Goal: Task Accomplishment & Management: Manage account settings

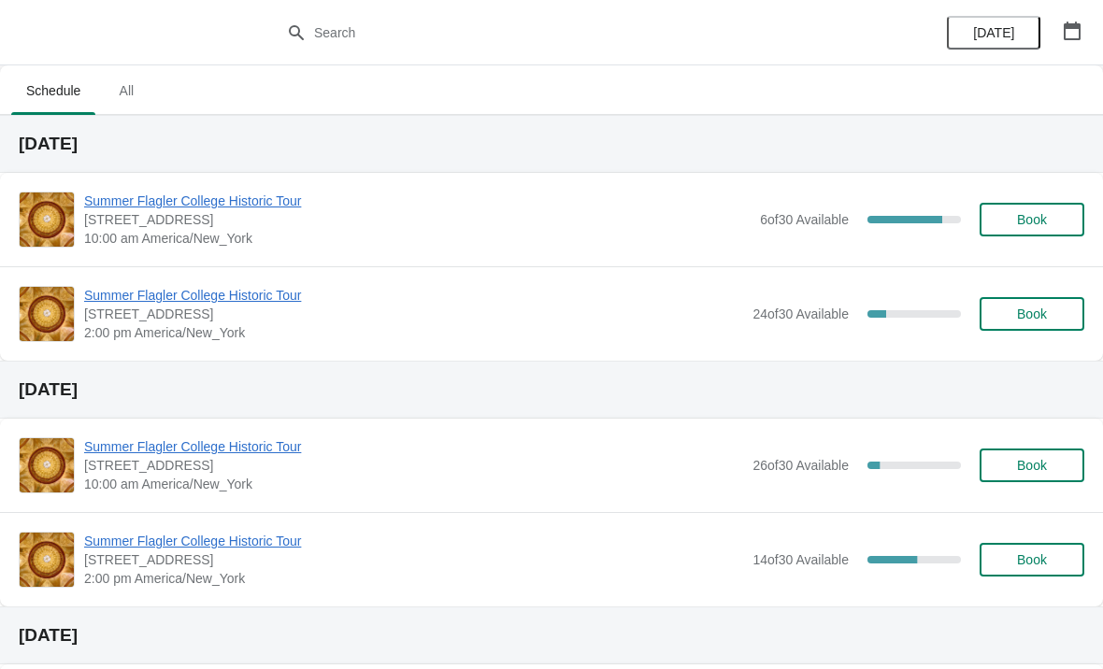
click at [272, 202] on span "Summer Flagler College Historic Tour" at bounding box center [417, 201] width 667 height 19
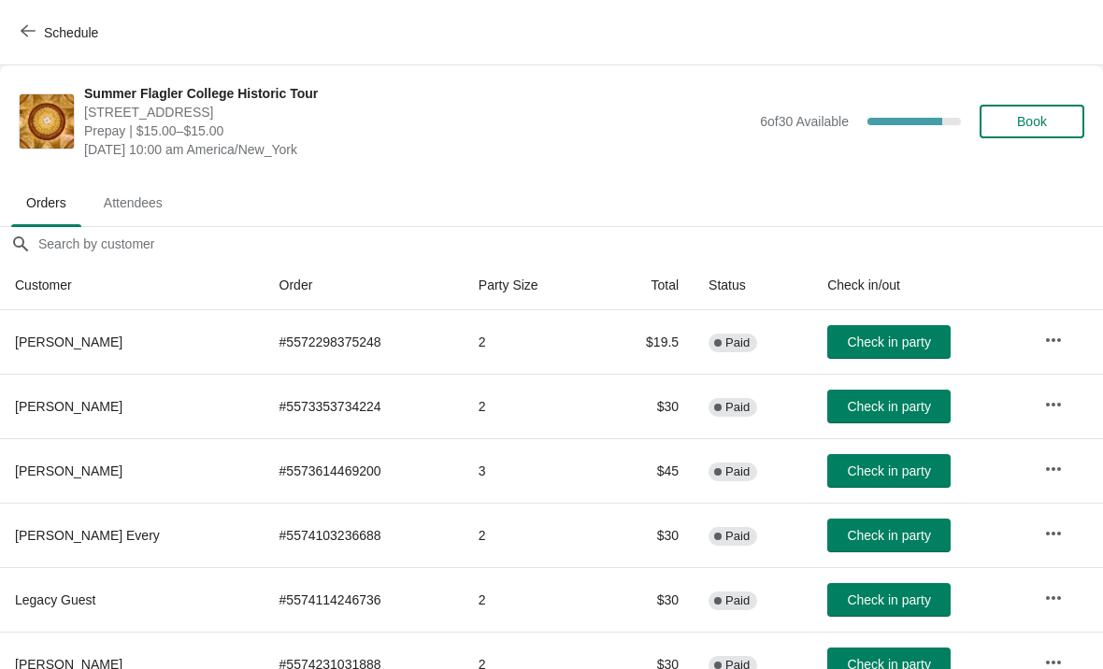
click at [36, 22] on button "Schedule" at bounding box center [61, 33] width 104 height 34
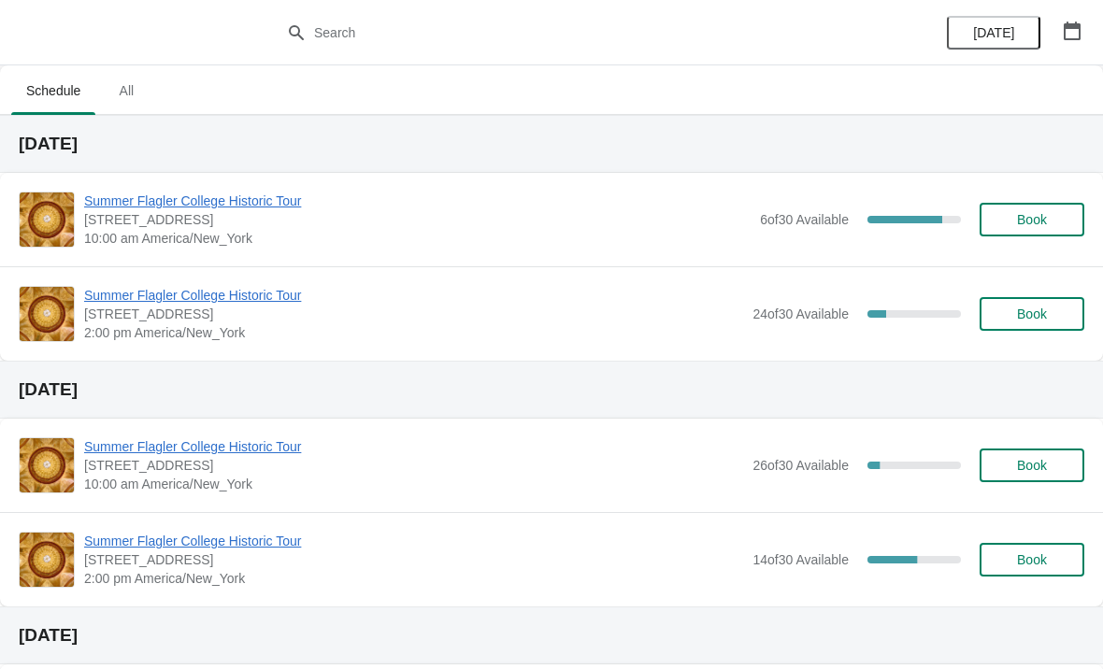
click at [141, 201] on span "Summer Flagler College Historic Tour" at bounding box center [417, 201] width 667 height 19
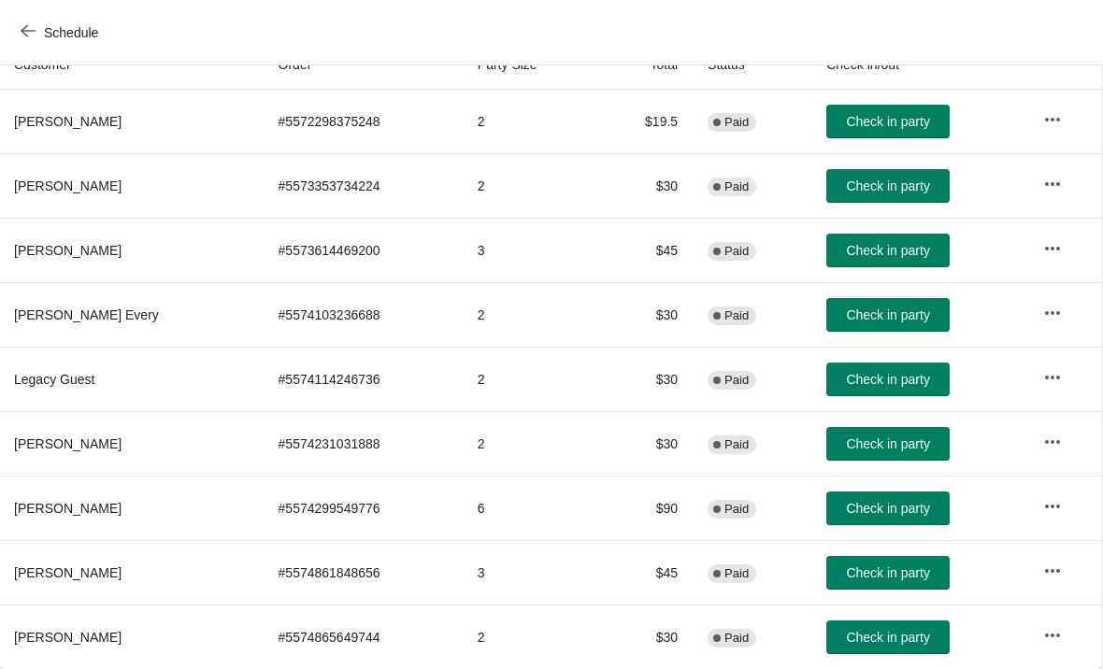
scroll to position [221, 1]
click at [29, 21] on button "Schedule" at bounding box center [61, 33] width 104 height 34
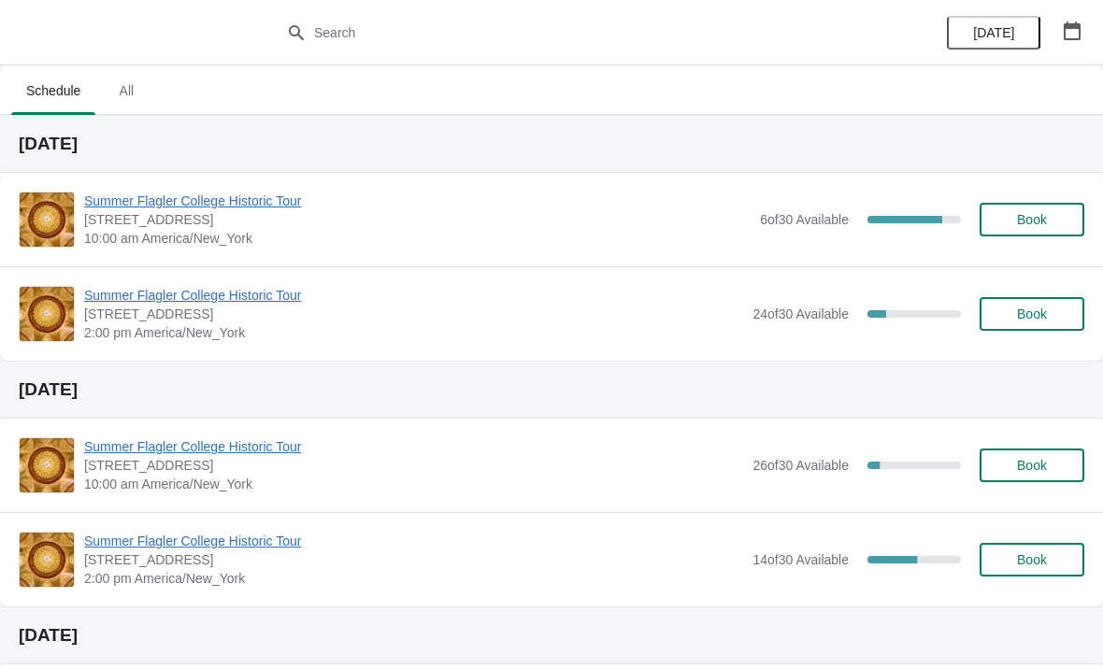
click at [129, 207] on span "Summer Flagler College Historic Tour" at bounding box center [417, 201] width 667 height 19
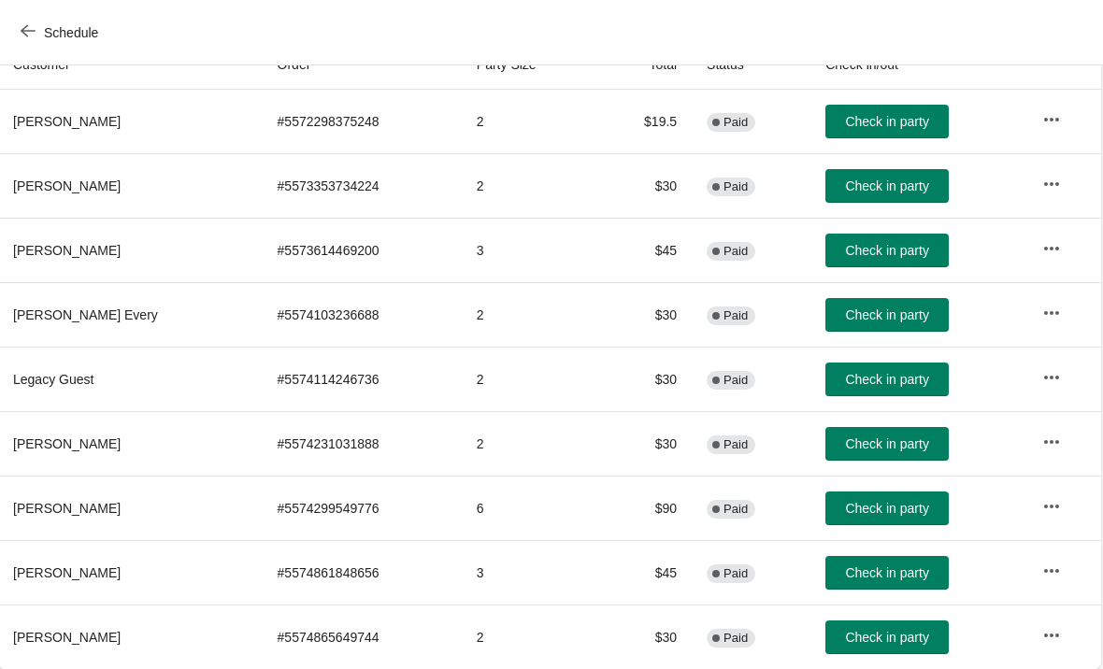
scroll to position [221, 1]
click at [38, 27] on span "Schedule" at bounding box center [61, 32] width 74 height 18
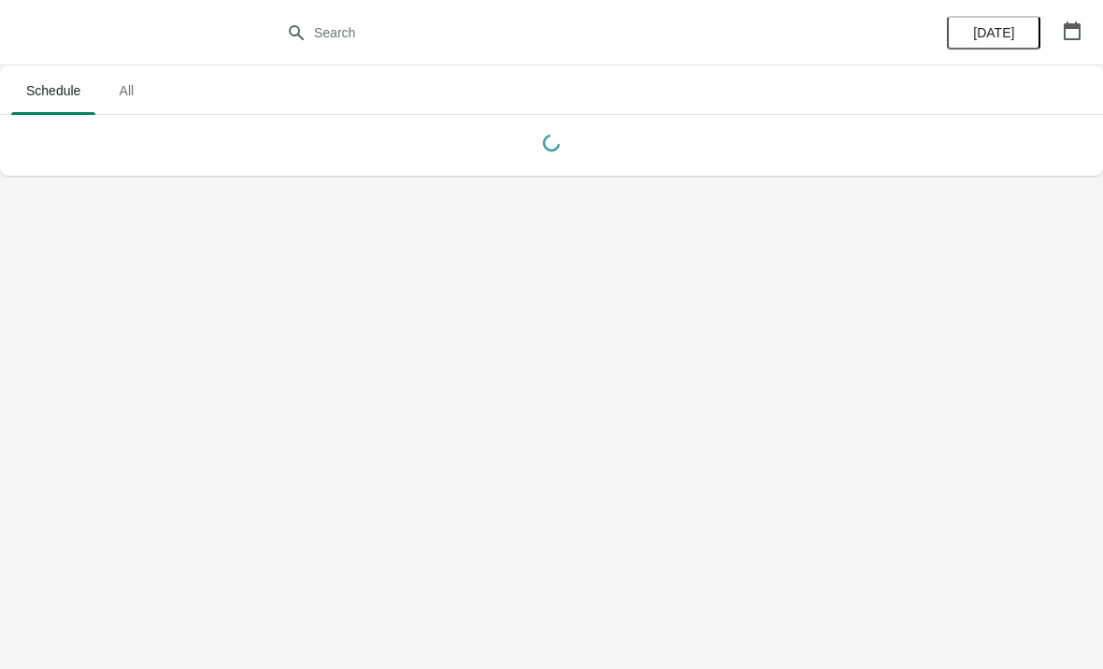
scroll to position [0, 0]
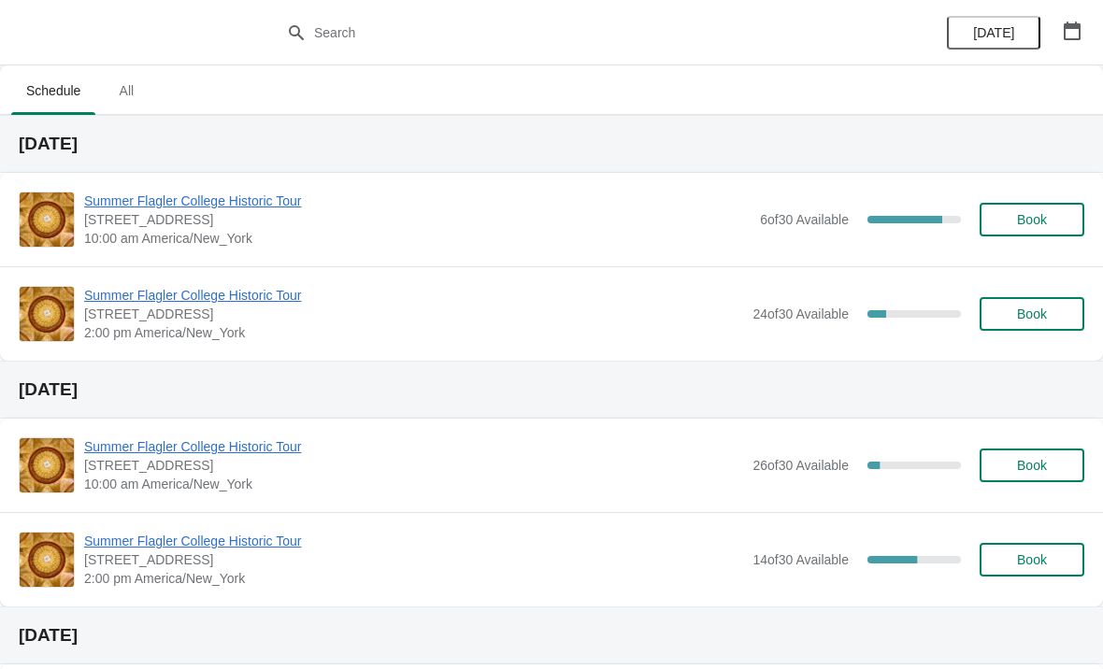
click at [204, 207] on span "Summer Flagler College Historic Tour" at bounding box center [417, 201] width 667 height 19
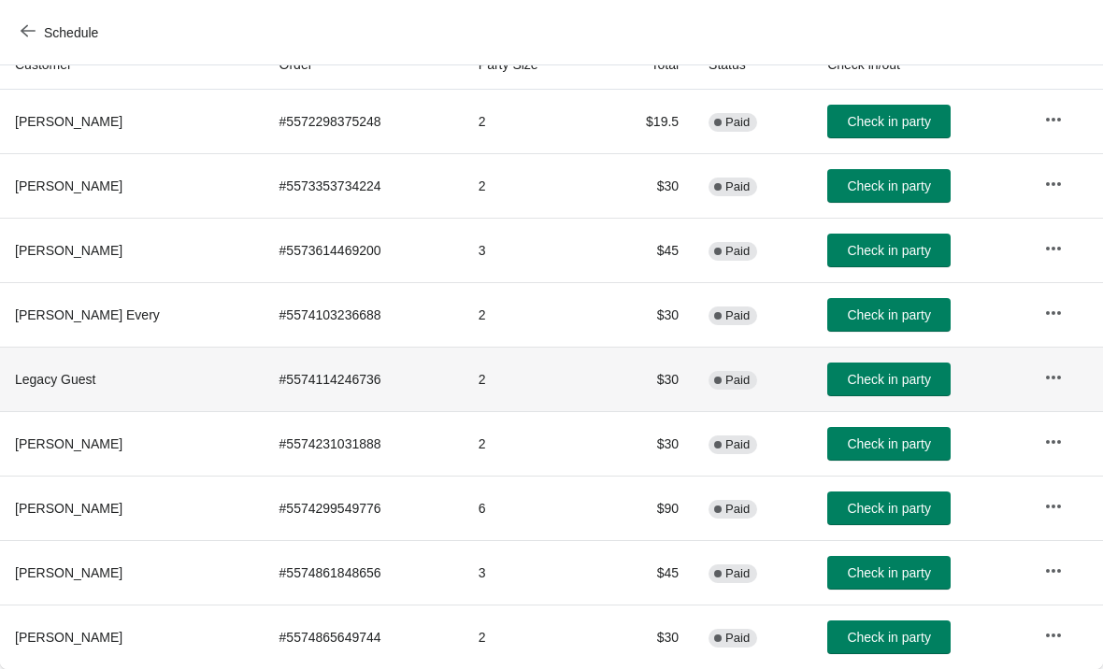
scroll to position [221, 0]
click at [884, 380] on span "Check in party" at bounding box center [888, 379] width 83 height 15
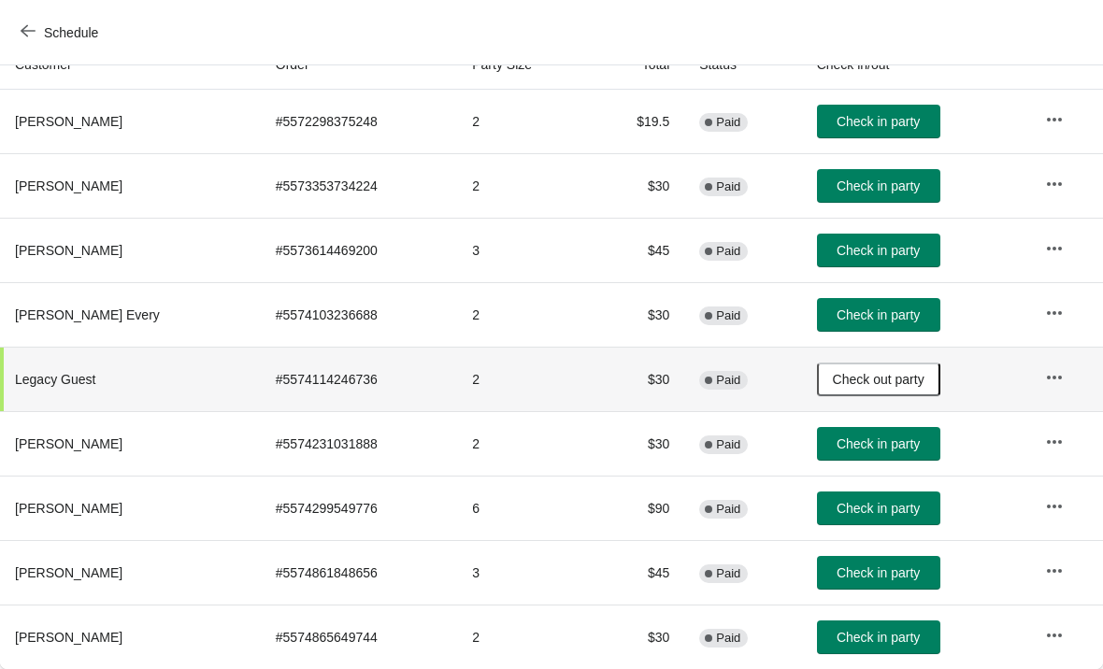
click at [884, 443] on span "Check in party" at bounding box center [878, 444] width 83 height 15
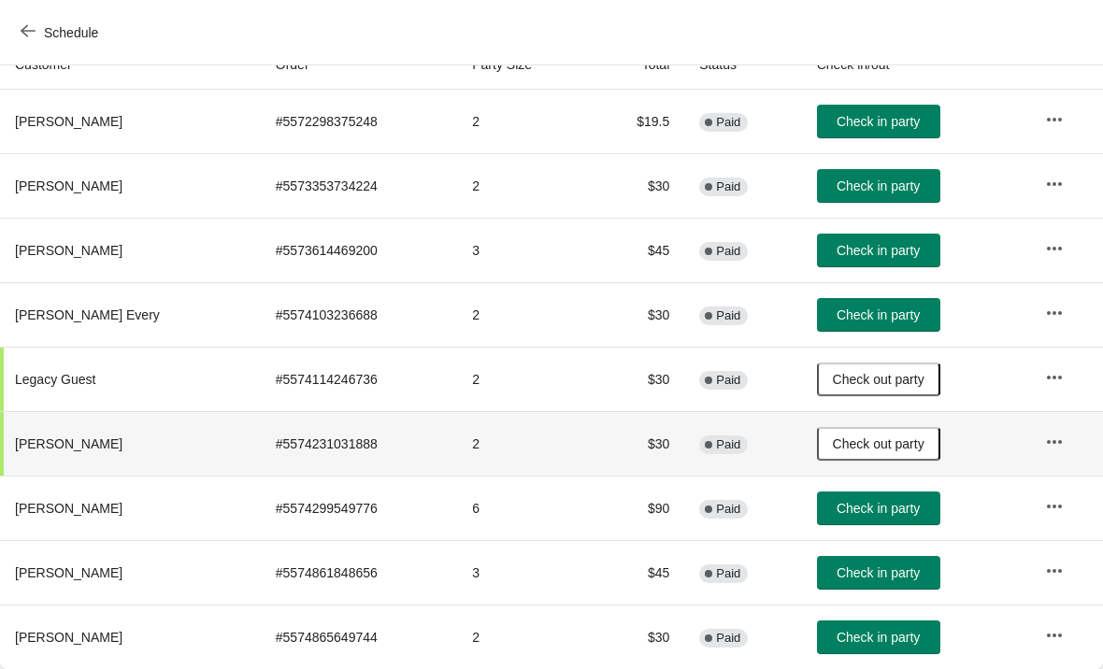
click at [866, 438] on span "Check out party" at bounding box center [879, 444] width 92 height 15
click at [876, 453] on button "Check in party" at bounding box center [878, 444] width 123 height 34
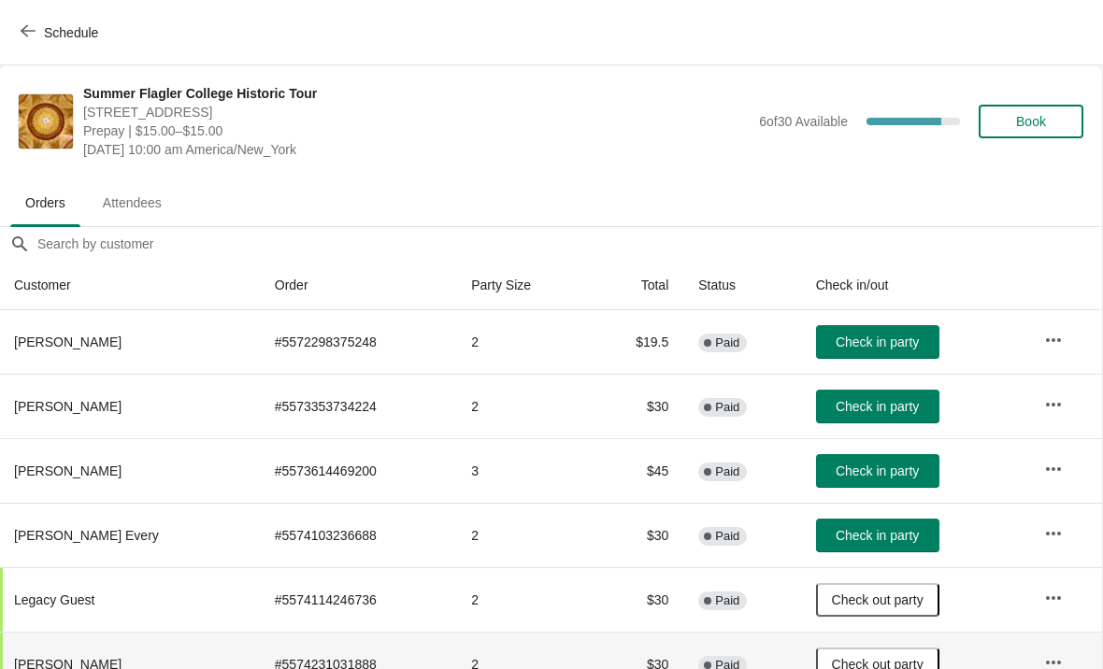
scroll to position [0, 1]
click at [17, 17] on button "Schedule" at bounding box center [61, 33] width 104 height 34
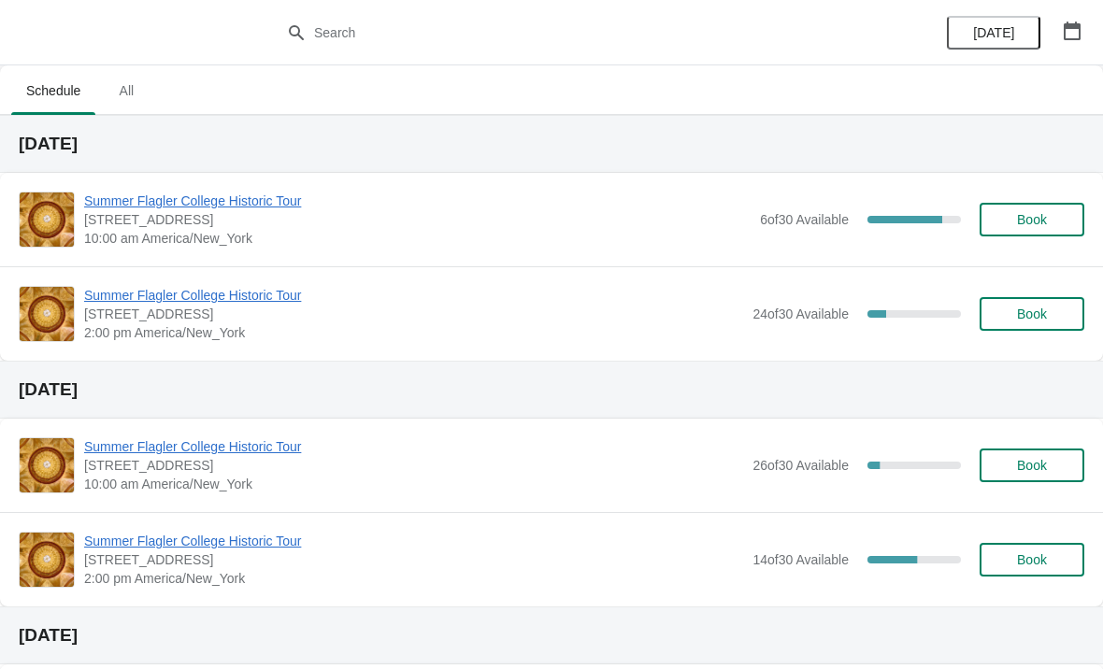
click at [146, 196] on span "Summer Flagler College Historic Tour" at bounding box center [417, 201] width 667 height 19
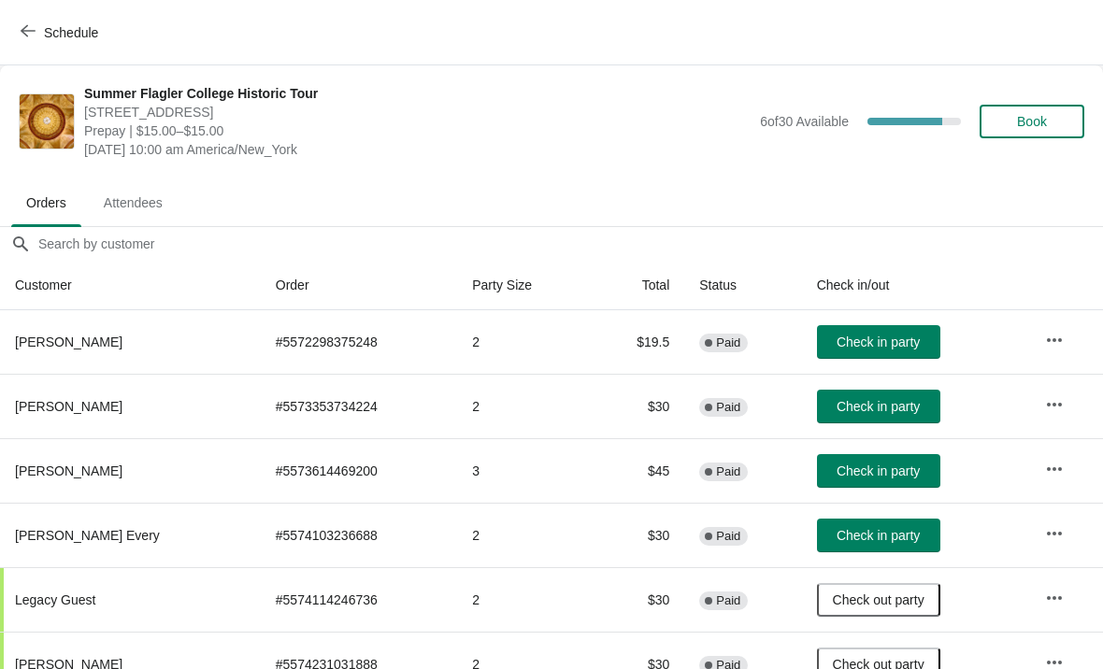
click at [34, 35] on icon "button" at bounding box center [28, 30] width 15 height 15
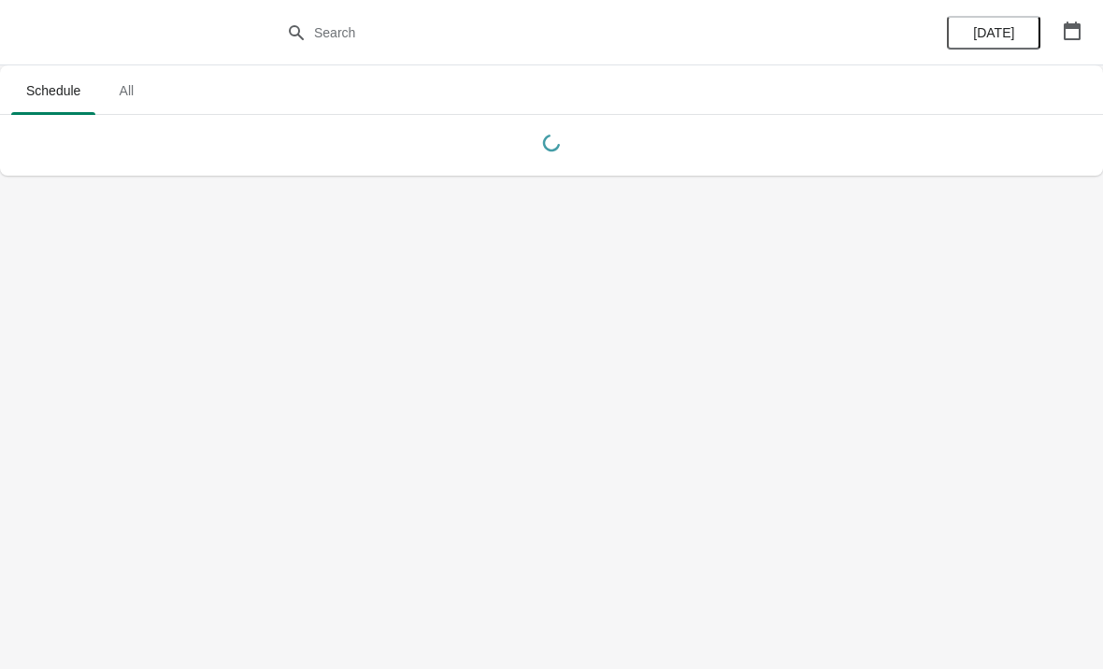
click at [141, 99] on span "All" at bounding box center [126, 91] width 47 height 34
click at [56, 91] on span "Schedule" at bounding box center [53, 91] width 84 height 34
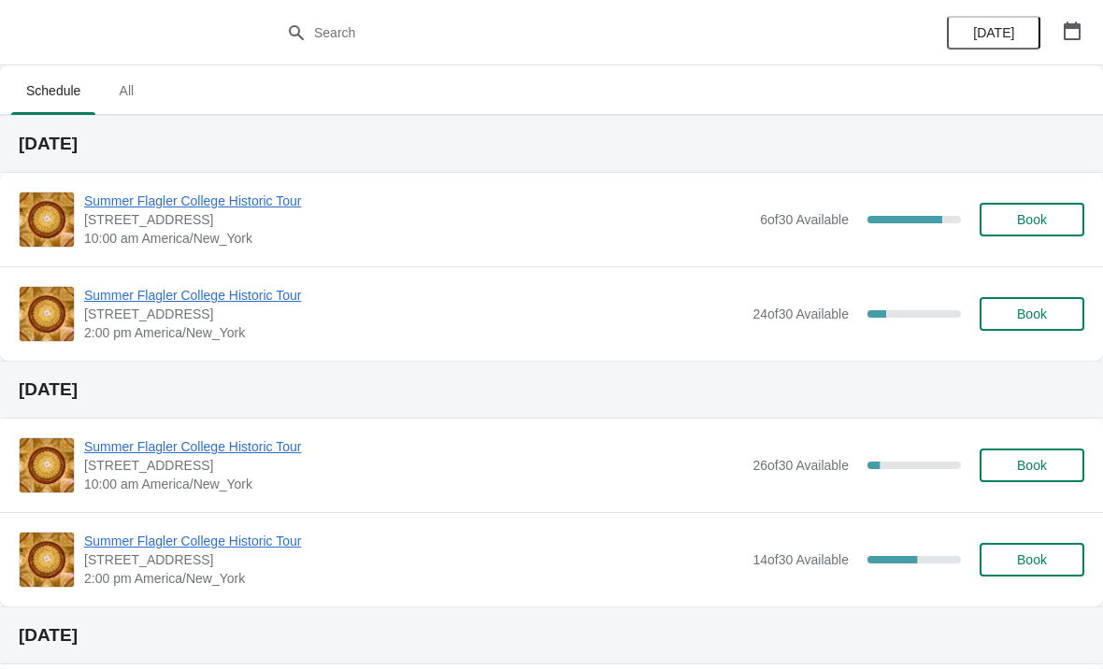
click at [93, 196] on span "Summer Flagler College Historic Tour" at bounding box center [417, 201] width 667 height 19
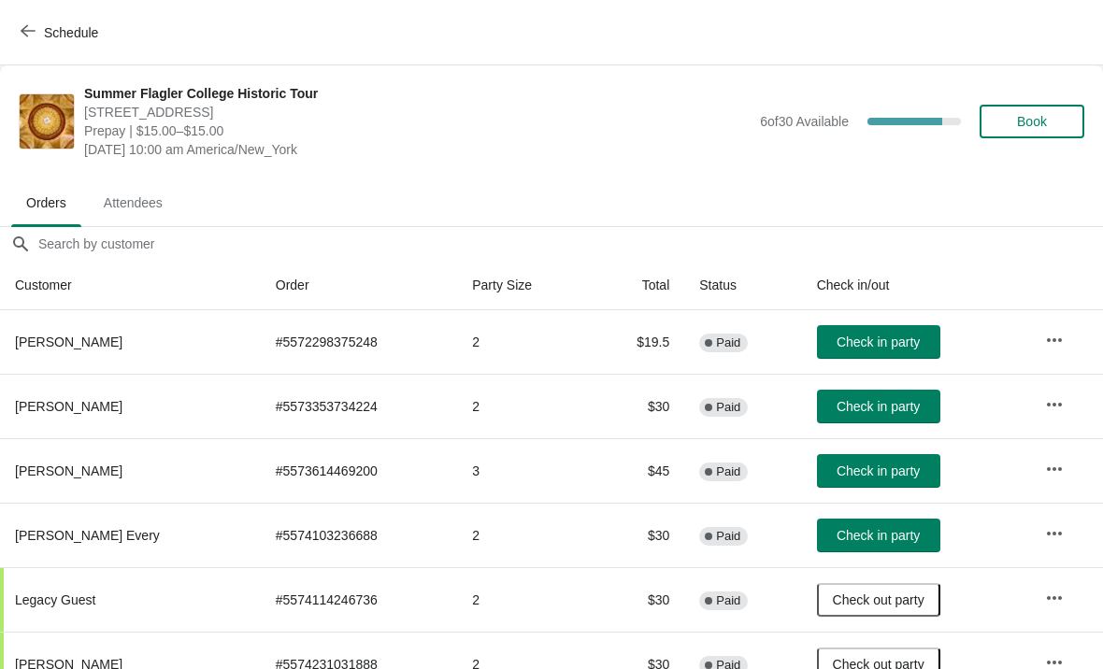
click at [134, 209] on span "Attendees" at bounding box center [133, 203] width 89 height 34
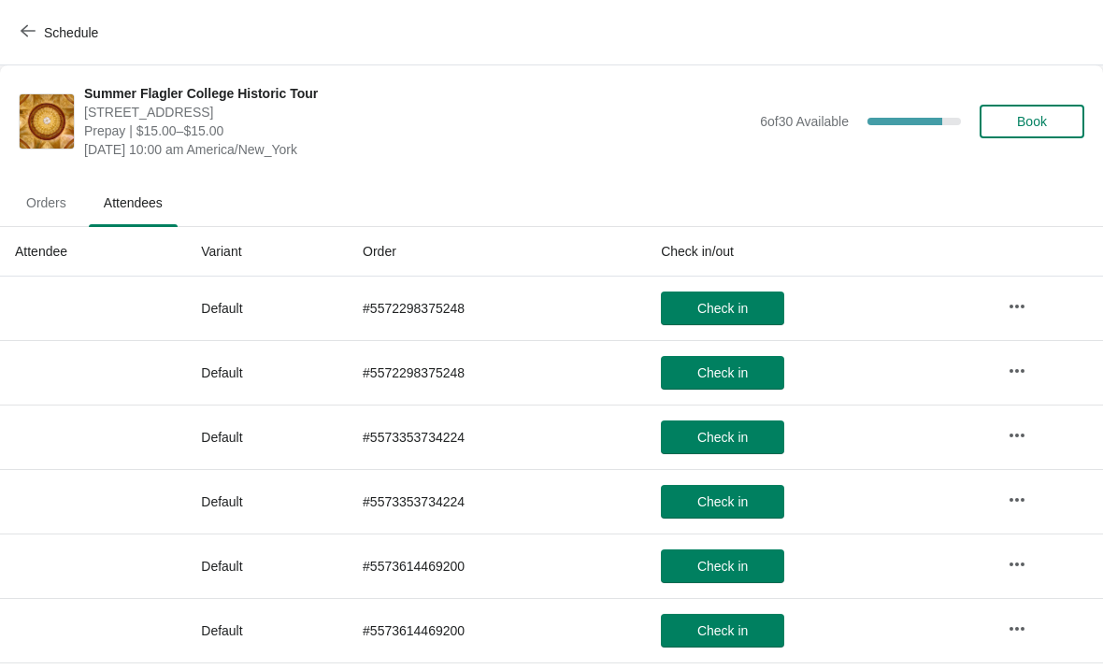
click at [64, 195] on span "Orders" at bounding box center [46, 203] width 70 height 34
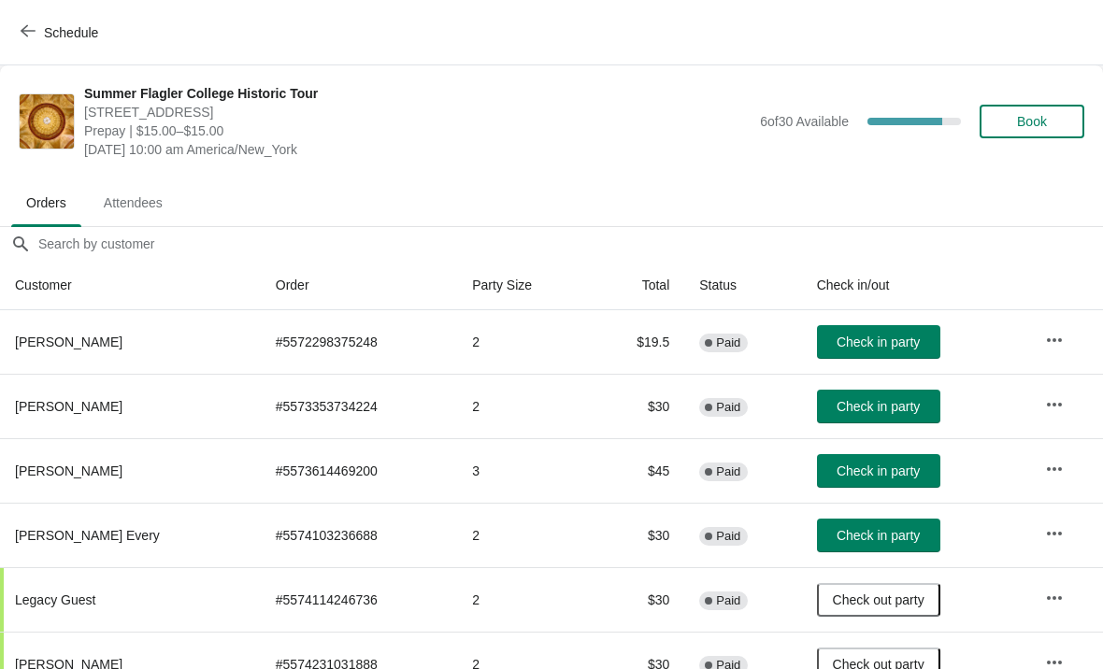
click at [47, 49] on button "Schedule" at bounding box center [61, 33] width 104 height 34
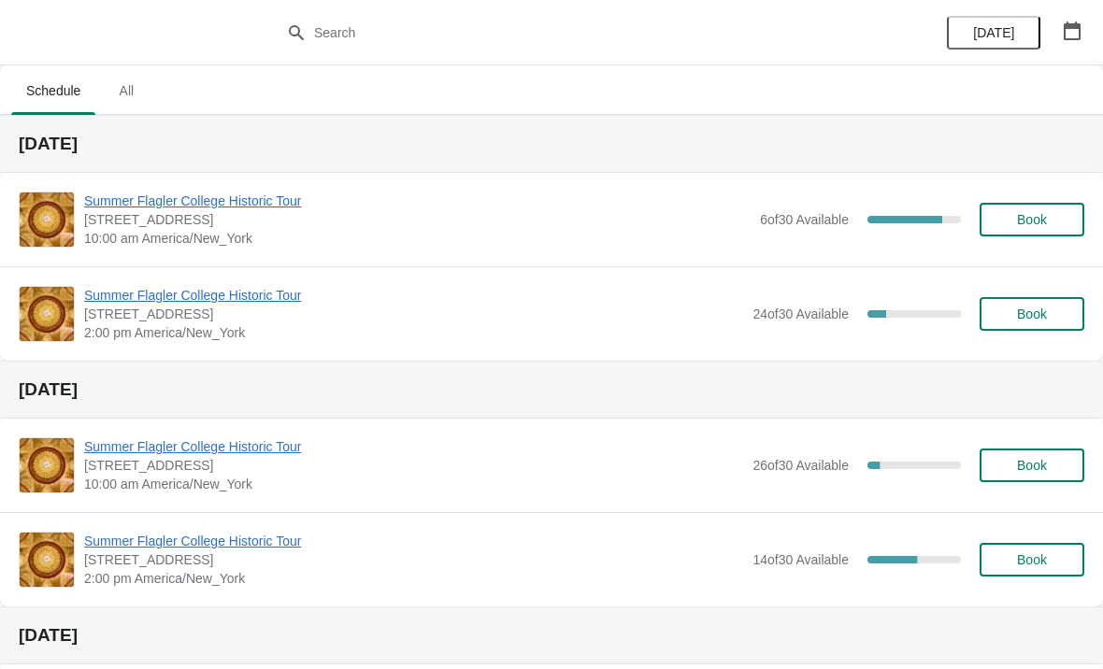
click at [112, 198] on span "Summer Flagler College Historic Tour" at bounding box center [417, 201] width 667 height 19
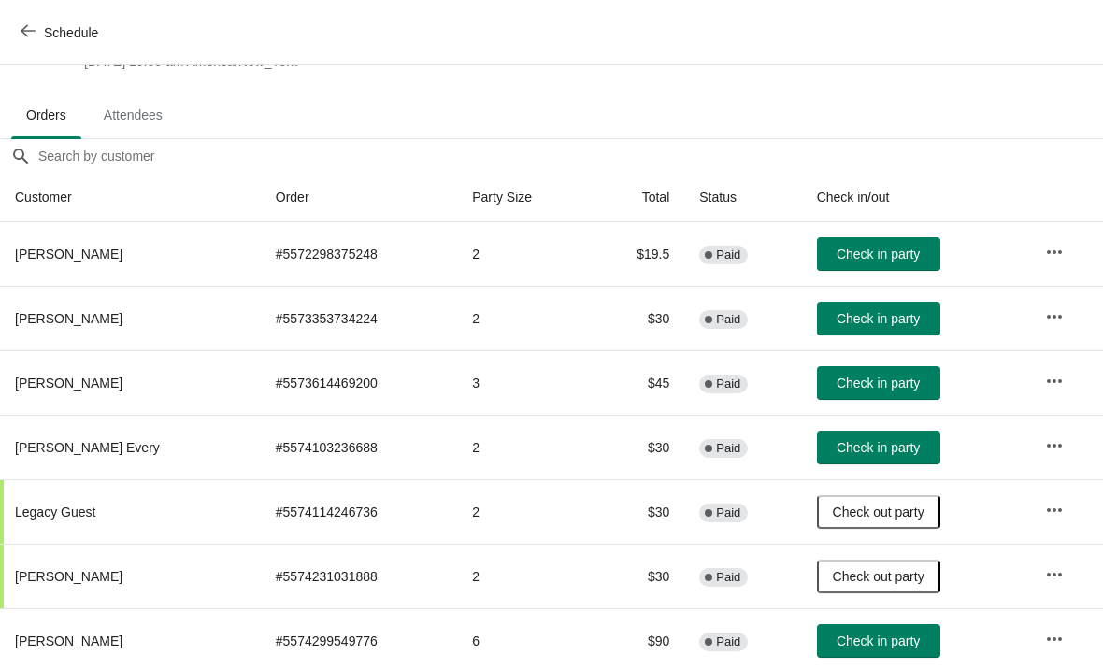
scroll to position [89, 0]
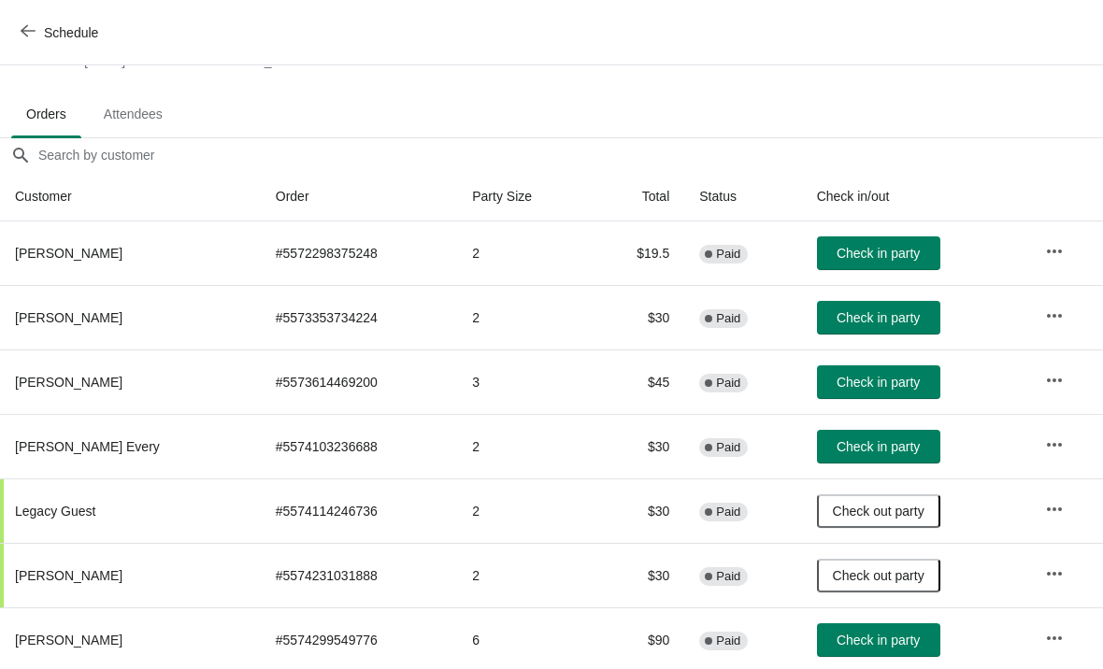
click at [875, 379] on span "Check in party" at bounding box center [878, 382] width 83 height 15
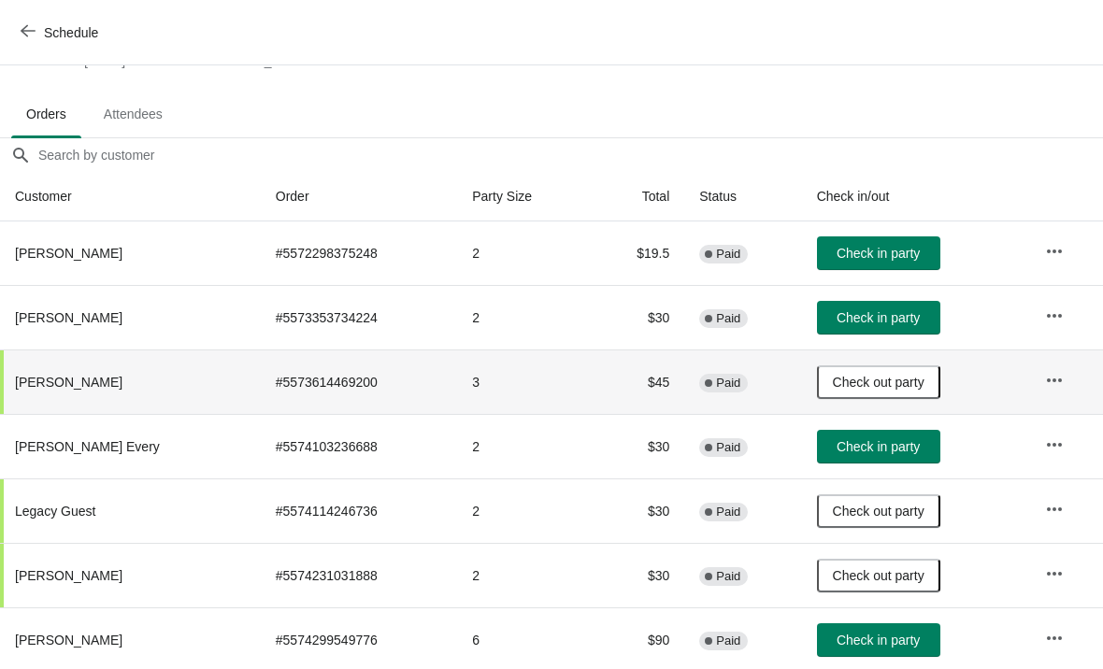
scroll to position [95, 0]
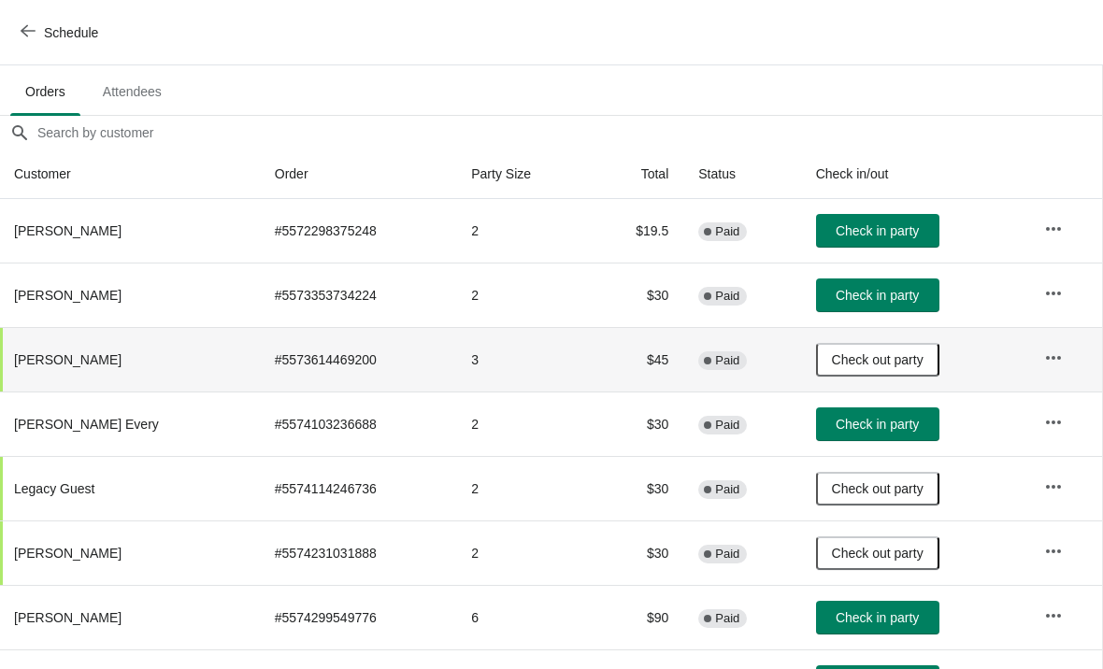
click at [24, 29] on icon "button" at bounding box center [28, 31] width 15 height 12
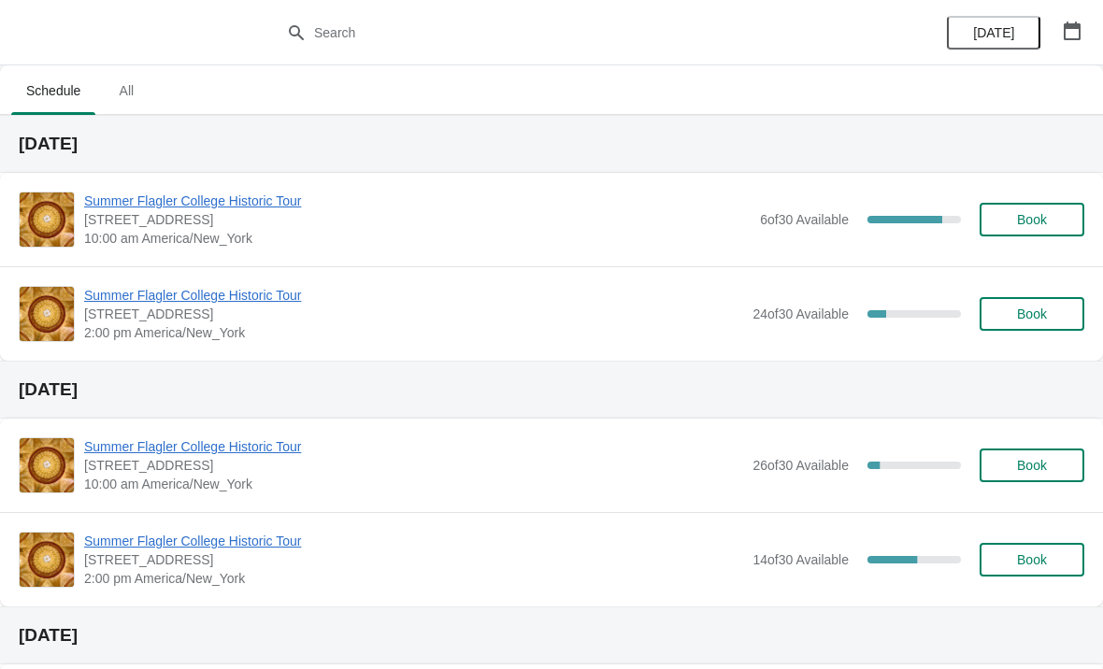
click at [122, 194] on span "Summer Flagler College Historic Tour" at bounding box center [417, 201] width 667 height 19
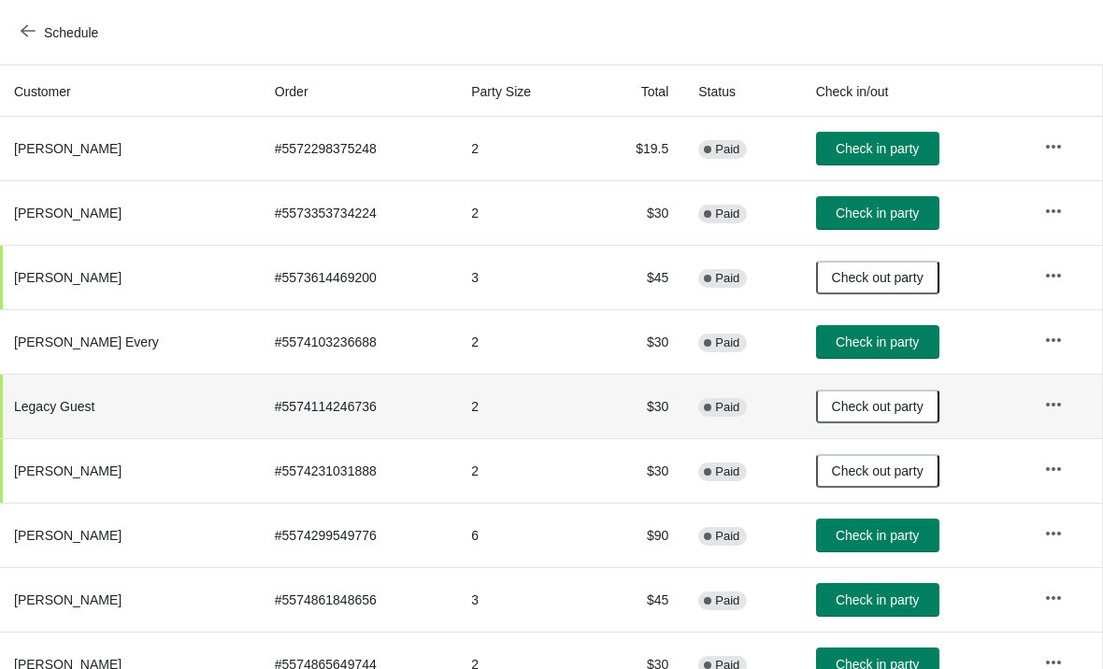
scroll to position [194, 1]
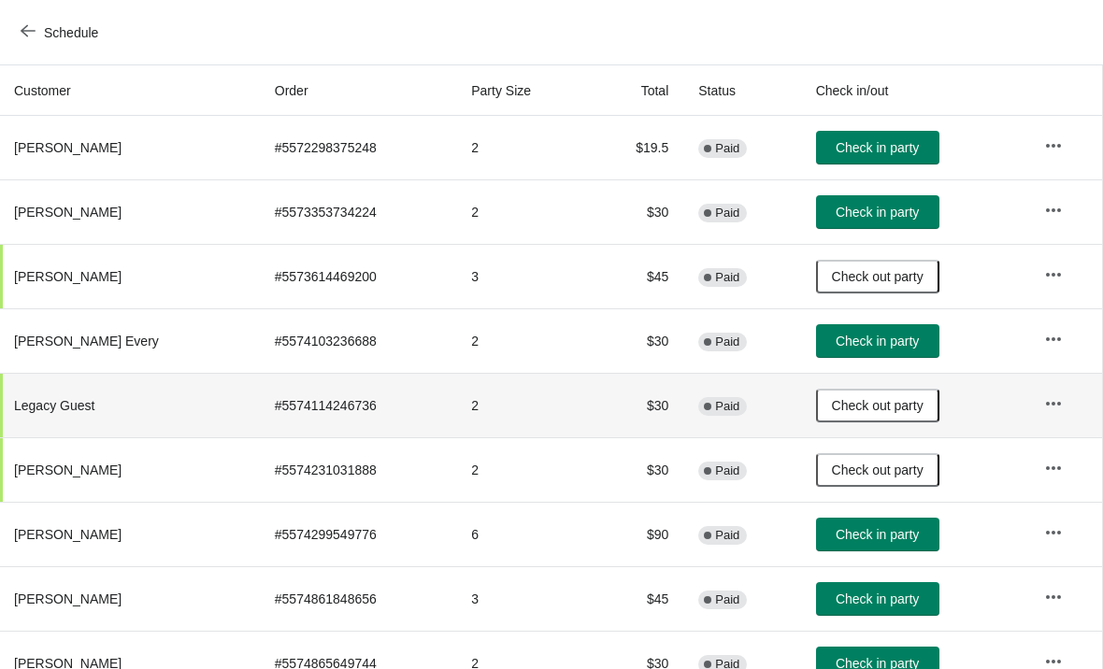
click at [850, 203] on button "Check in party" at bounding box center [877, 212] width 123 height 34
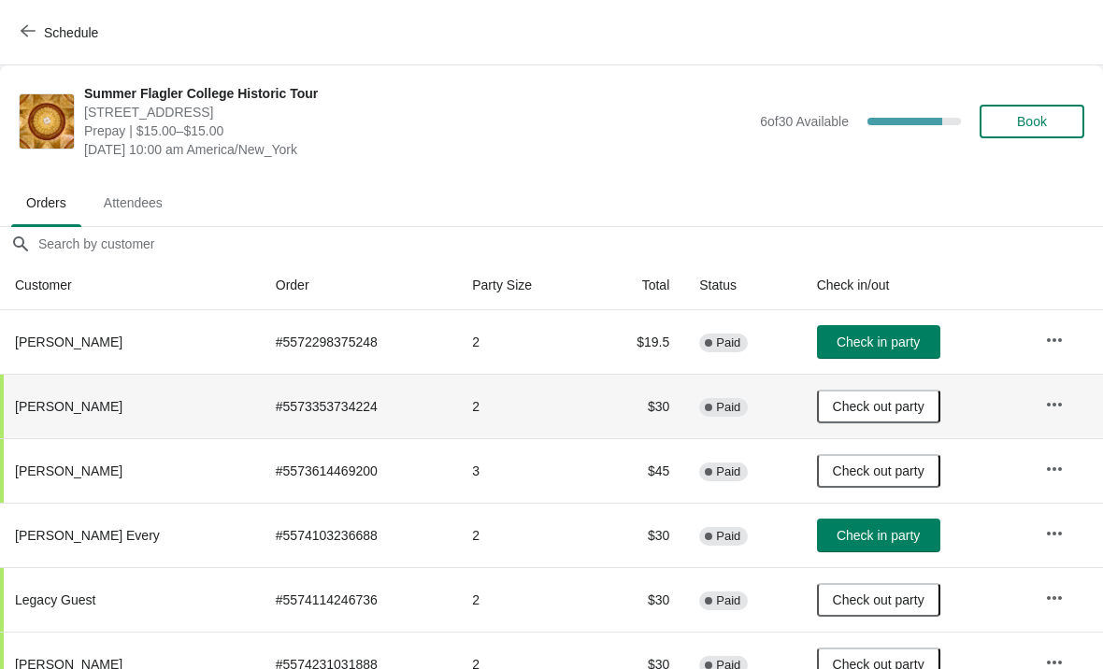
scroll to position [0, 0]
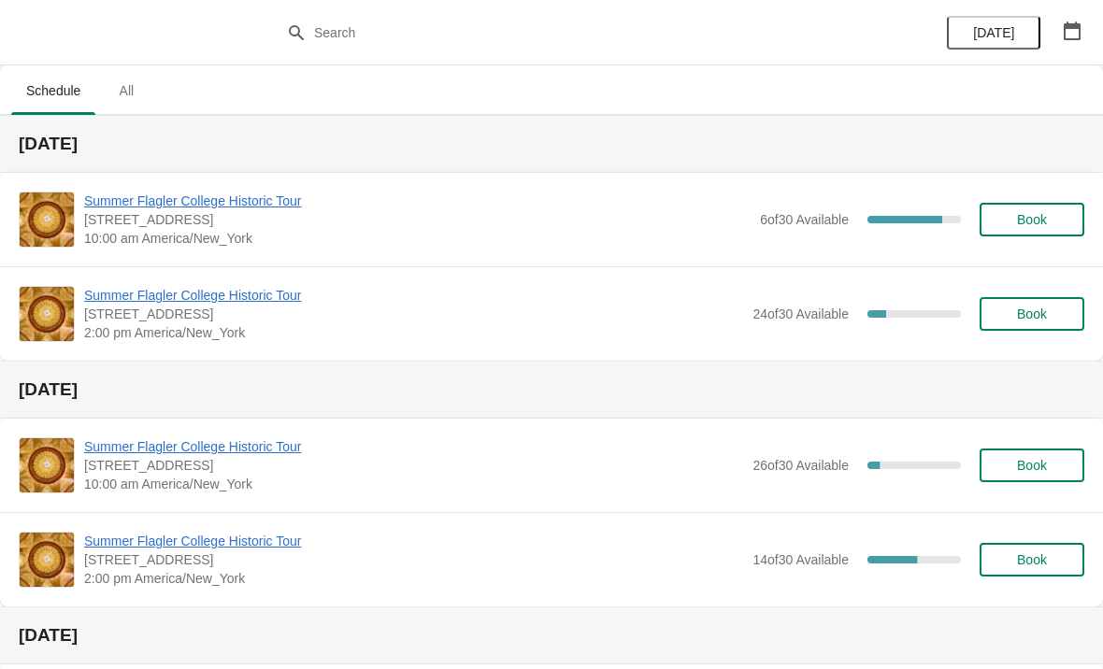
click at [122, 209] on span "Summer Flagler College Historic Tour" at bounding box center [417, 201] width 667 height 19
click at [122, 203] on span "Summer Flagler College Historic Tour" at bounding box center [417, 201] width 667 height 19
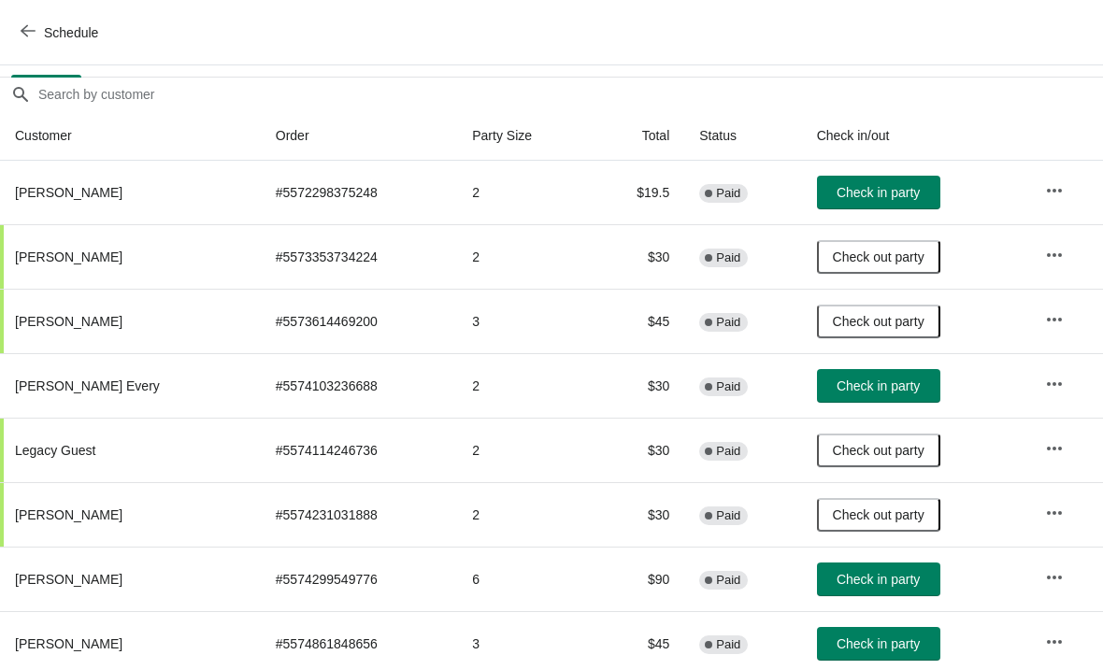
scroll to position [151, 0]
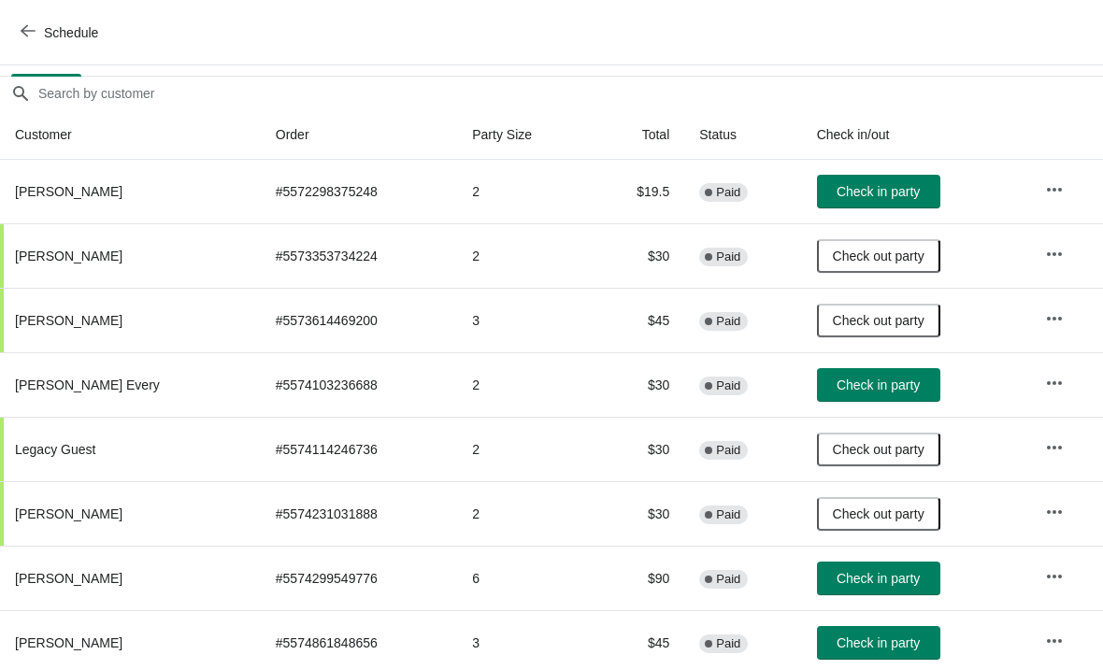
click at [867, 373] on button "Check in party" at bounding box center [878, 385] width 123 height 34
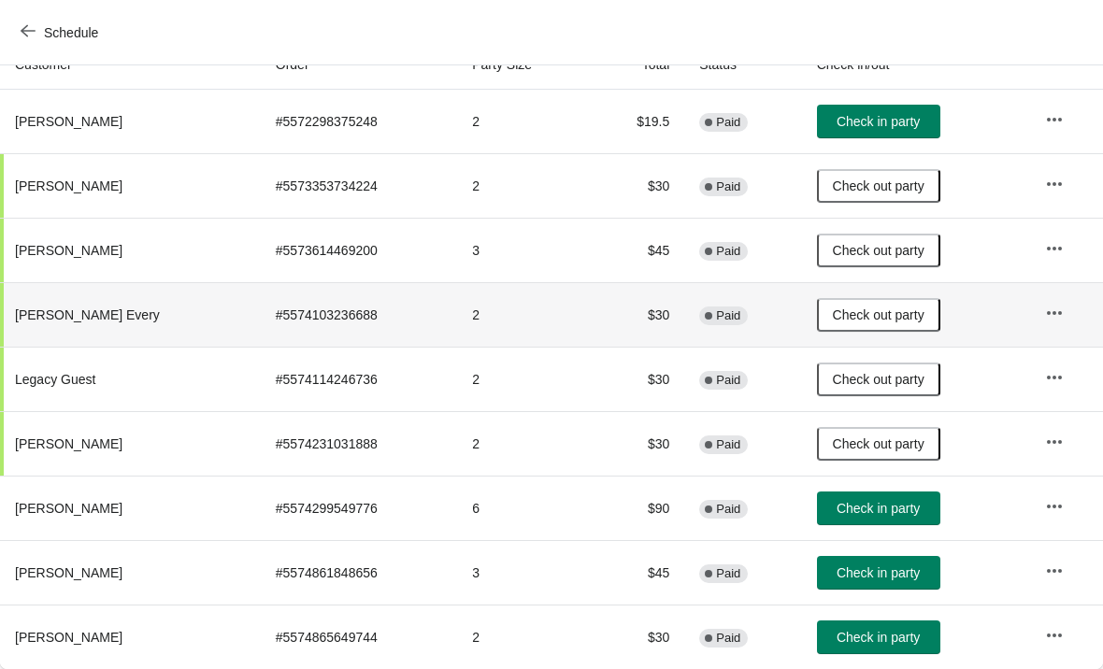
scroll to position [221, 0]
click at [869, 640] on span "Check in party" at bounding box center [878, 637] width 83 height 15
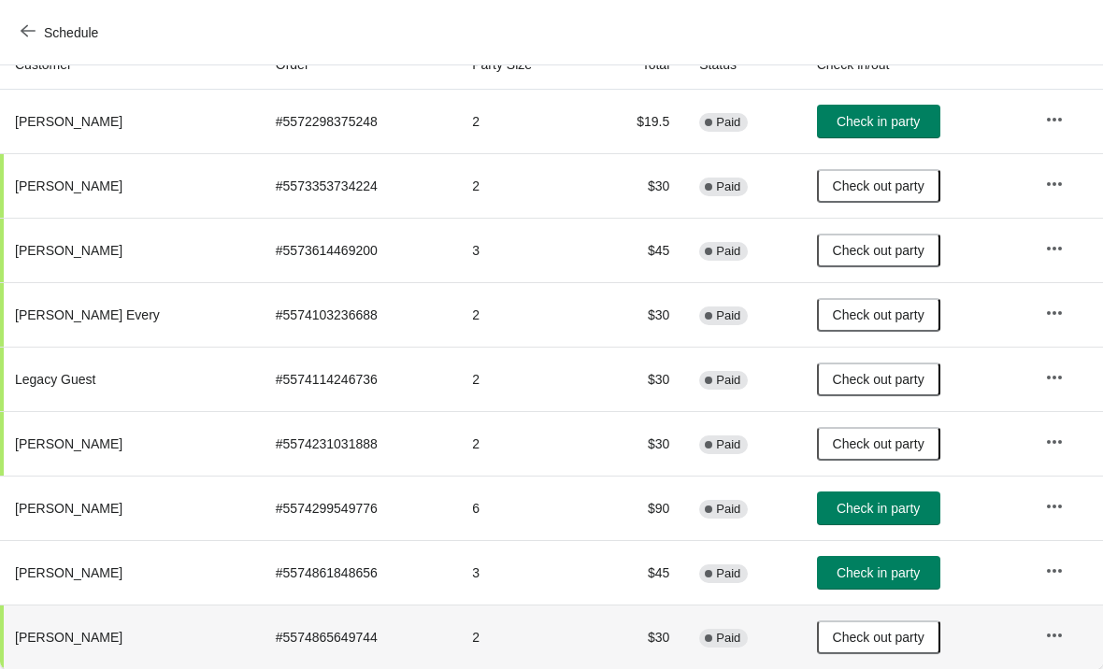
click at [841, 118] on span "Check in party" at bounding box center [878, 121] width 83 height 15
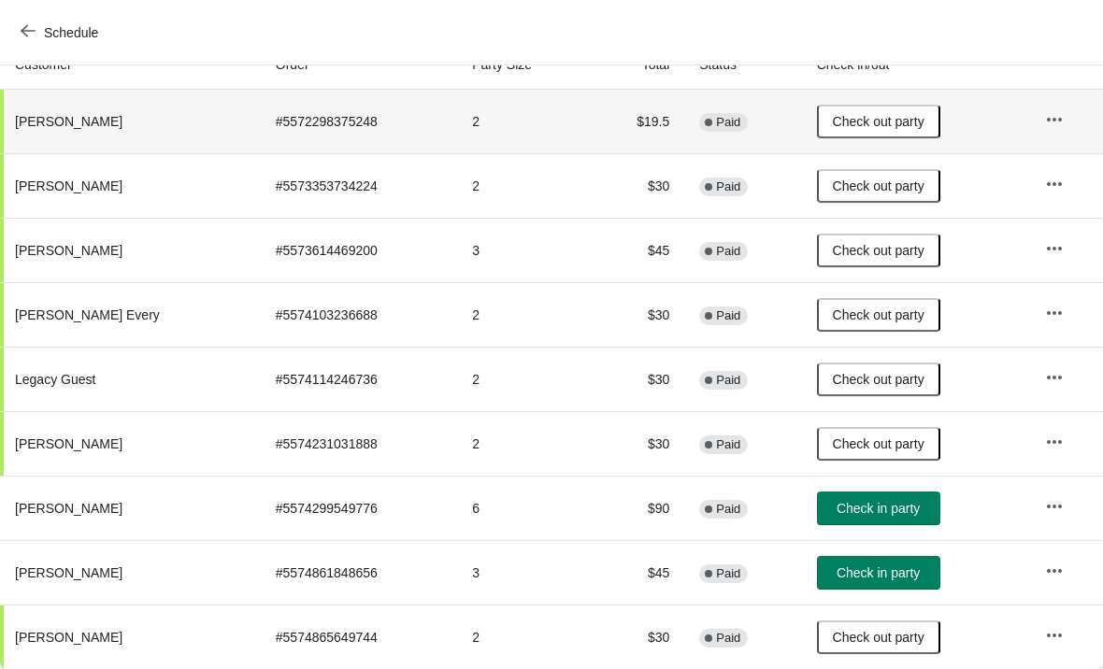
click at [855, 585] on button "Check in party" at bounding box center [878, 573] width 123 height 34
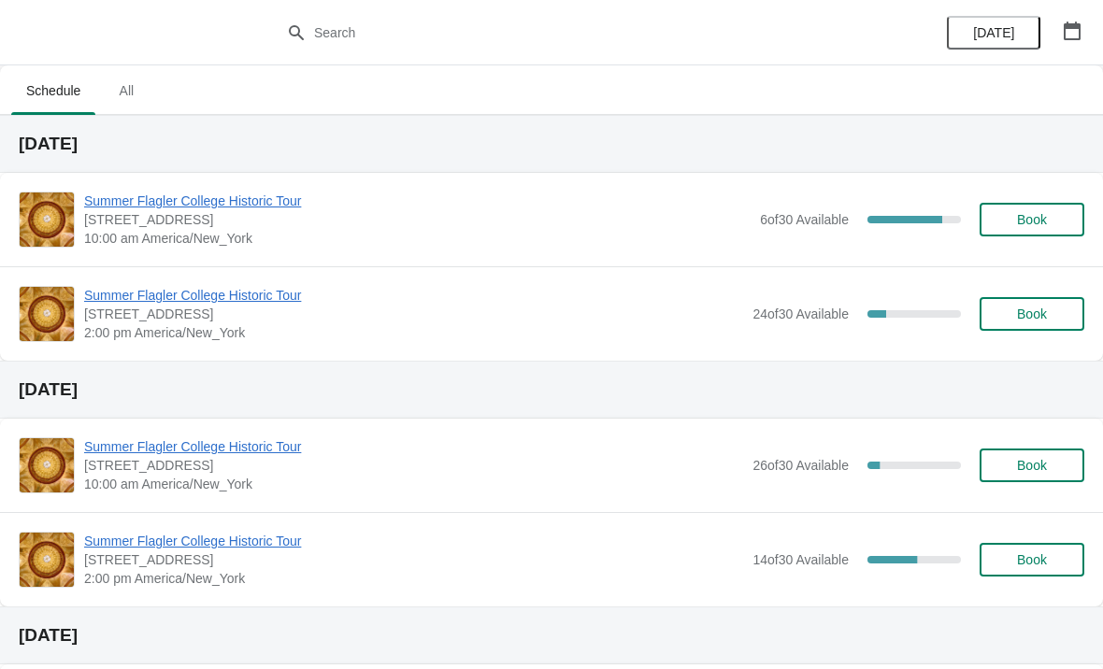
click at [297, 207] on span "Summer Flagler College Historic Tour" at bounding box center [417, 201] width 667 height 19
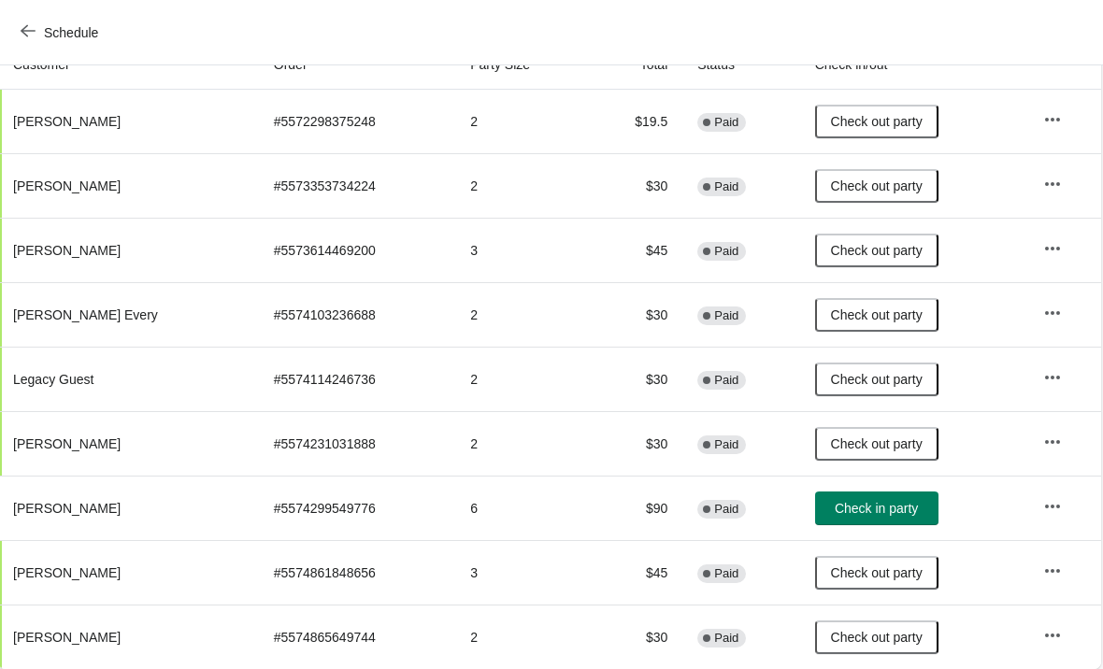
scroll to position [226, 3]
